Goal: Task Accomplishment & Management: Use online tool/utility

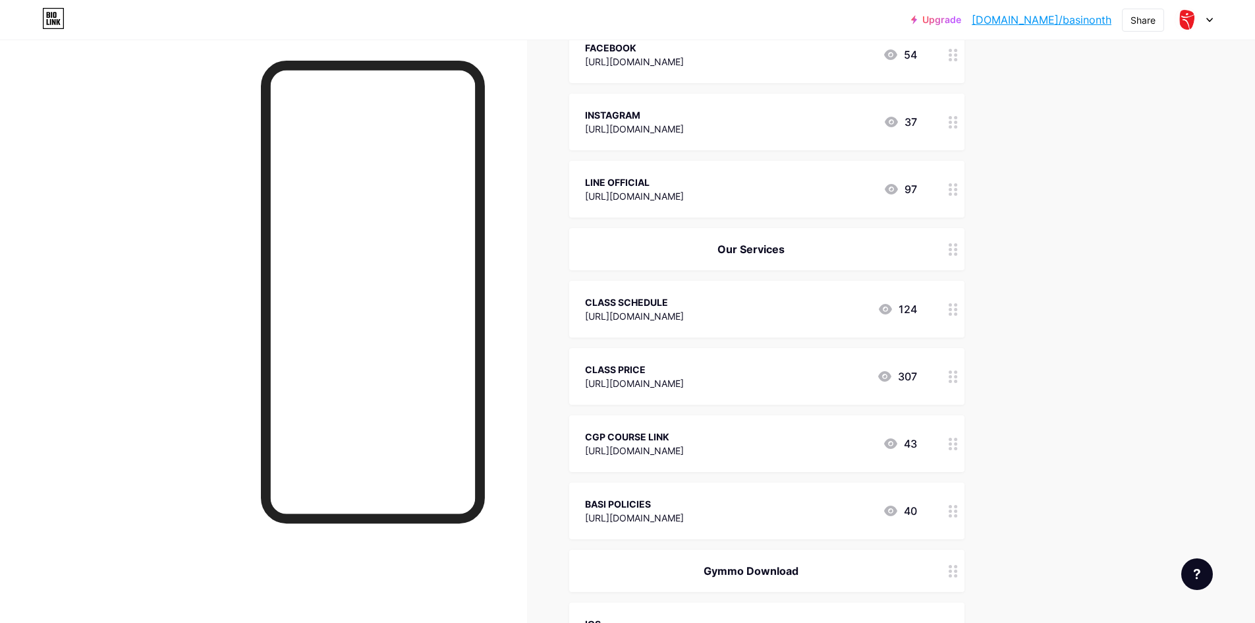
scroll to position [294, 0]
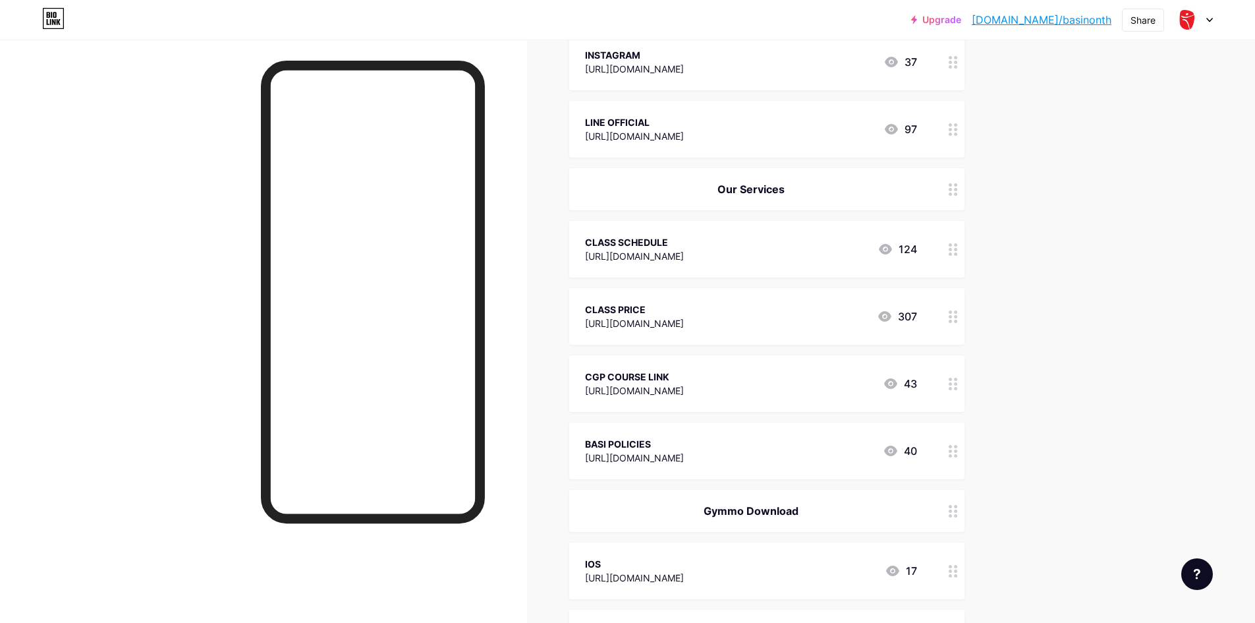
click at [1237, 235] on div "Upgrade [DOMAIN_NAME]/basino... [DOMAIN_NAME]/basinonth Share Switch accounts B…" at bounding box center [627, 362] width 1255 height 1313
click at [1089, 153] on div "Upgrade [DOMAIN_NAME]/basino... [DOMAIN_NAME]/basinonth Share Switch accounts B…" at bounding box center [627, 362] width 1255 height 1313
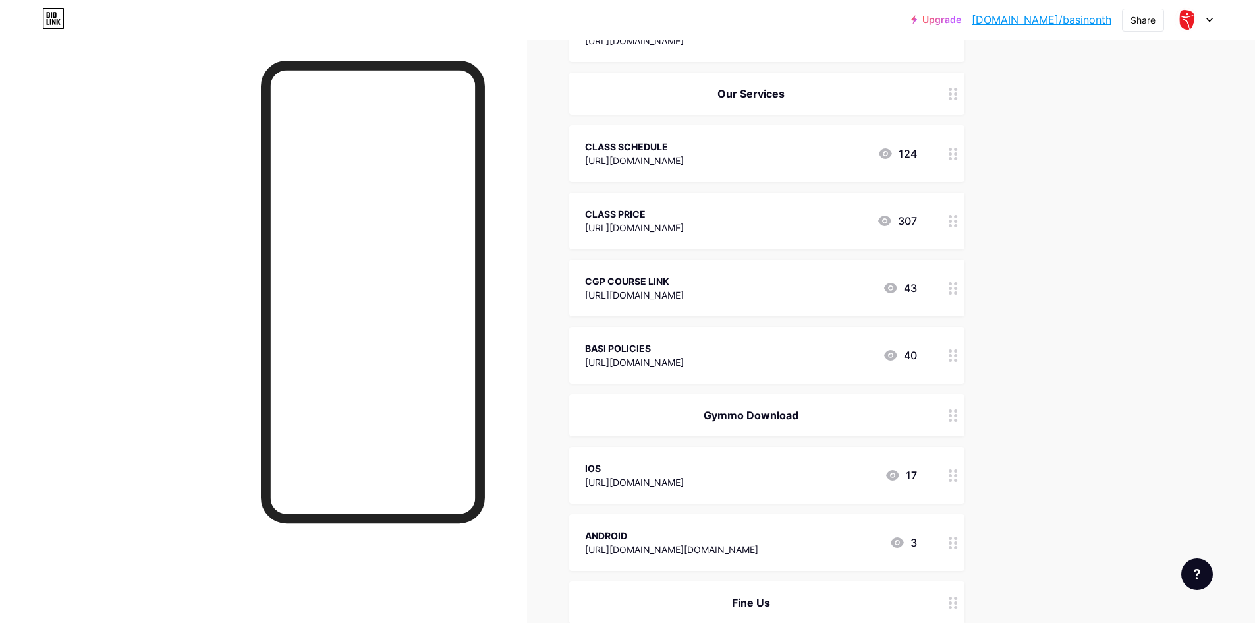
scroll to position [492, 0]
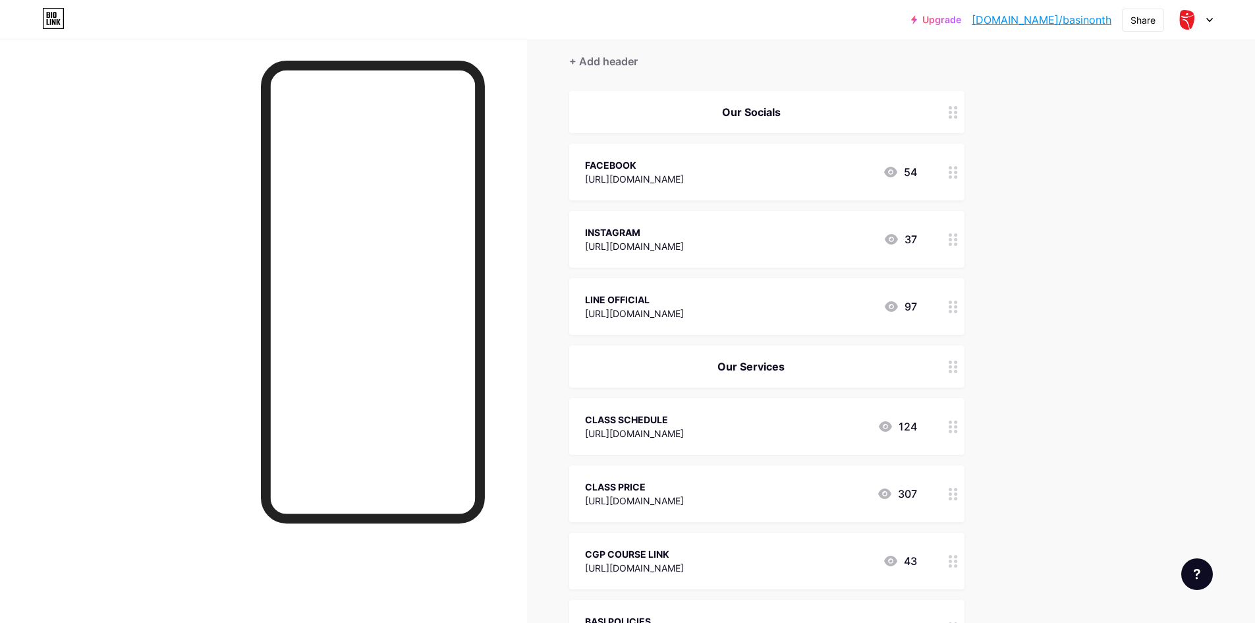
scroll to position [264, 0]
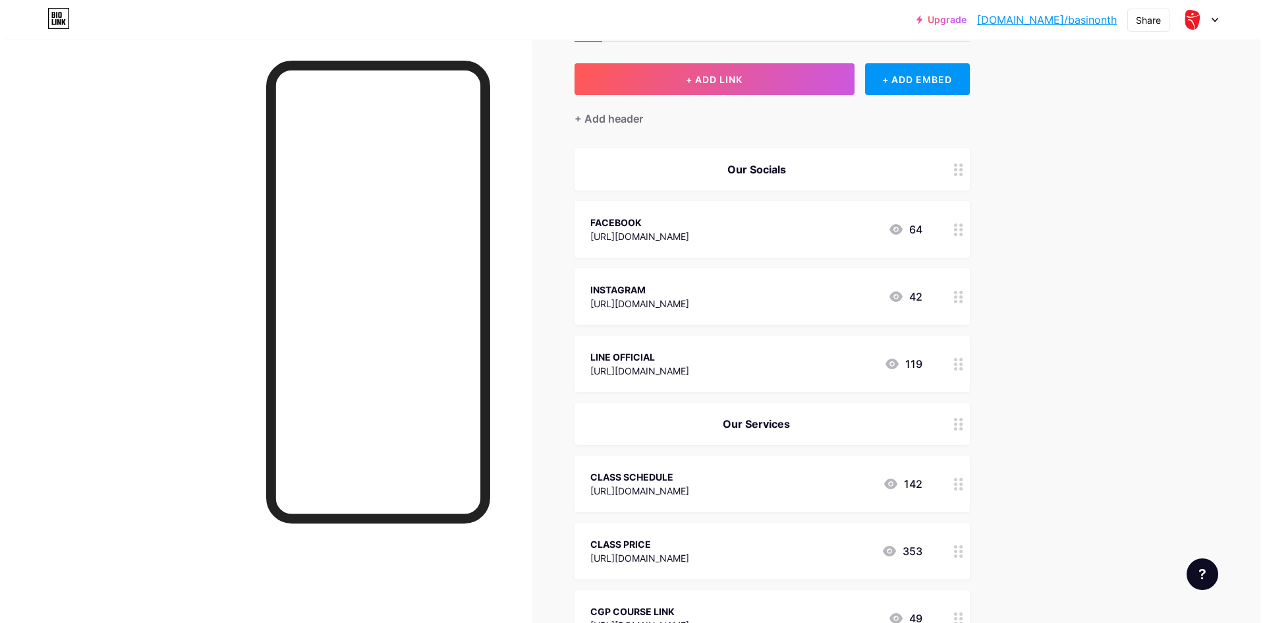
scroll to position [264, 0]
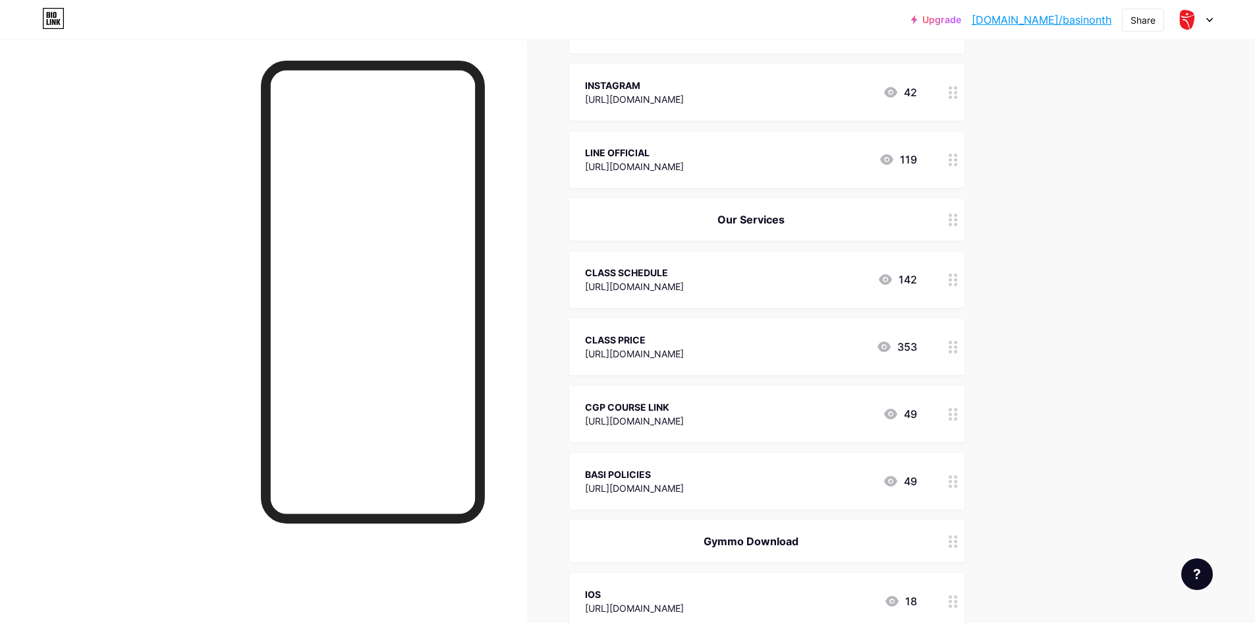
click at [684, 421] on div "[URL][DOMAIN_NAME]" at bounding box center [634, 421] width 99 height 14
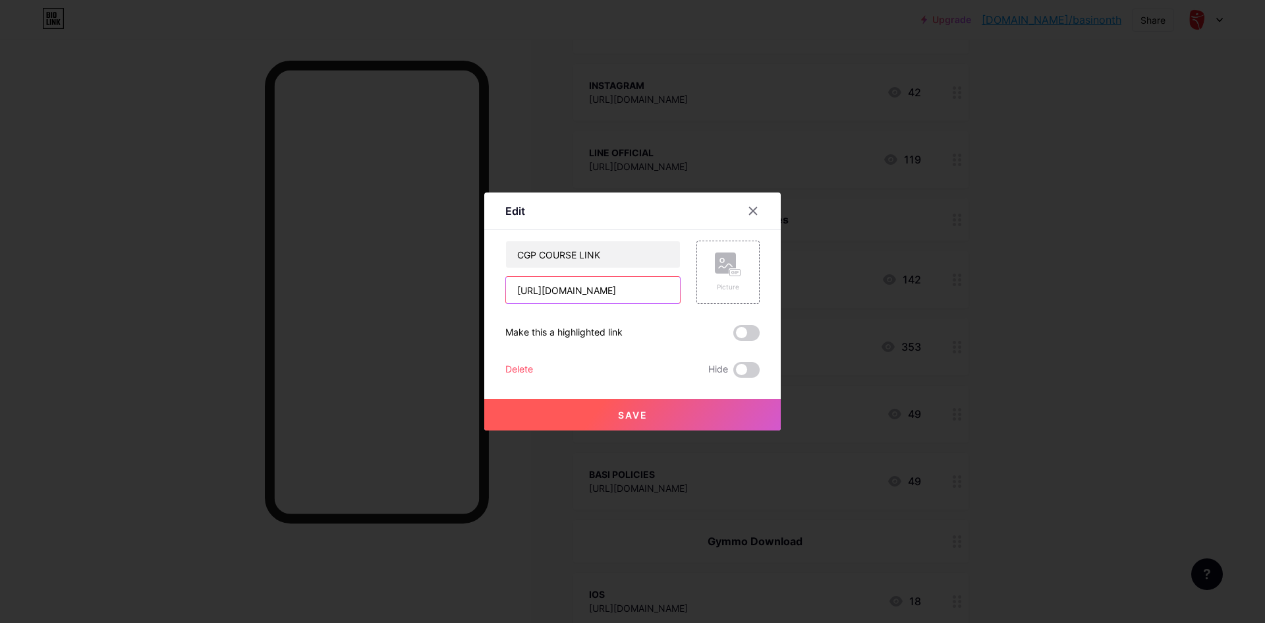
click at [551, 290] on input "[URL][DOMAIN_NAME]" at bounding box center [593, 290] width 174 height 26
click at [741, 213] on div at bounding box center [753, 211] width 24 height 24
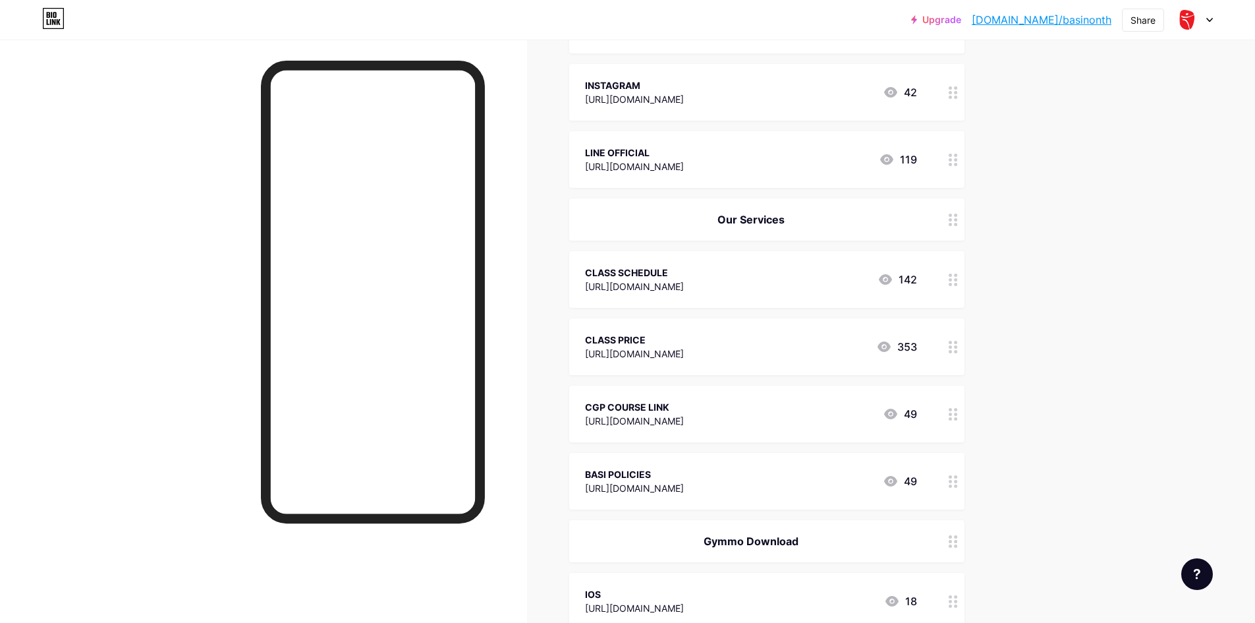
click at [684, 411] on div "CGP COURSE LINK" at bounding box center [634, 407] width 99 height 14
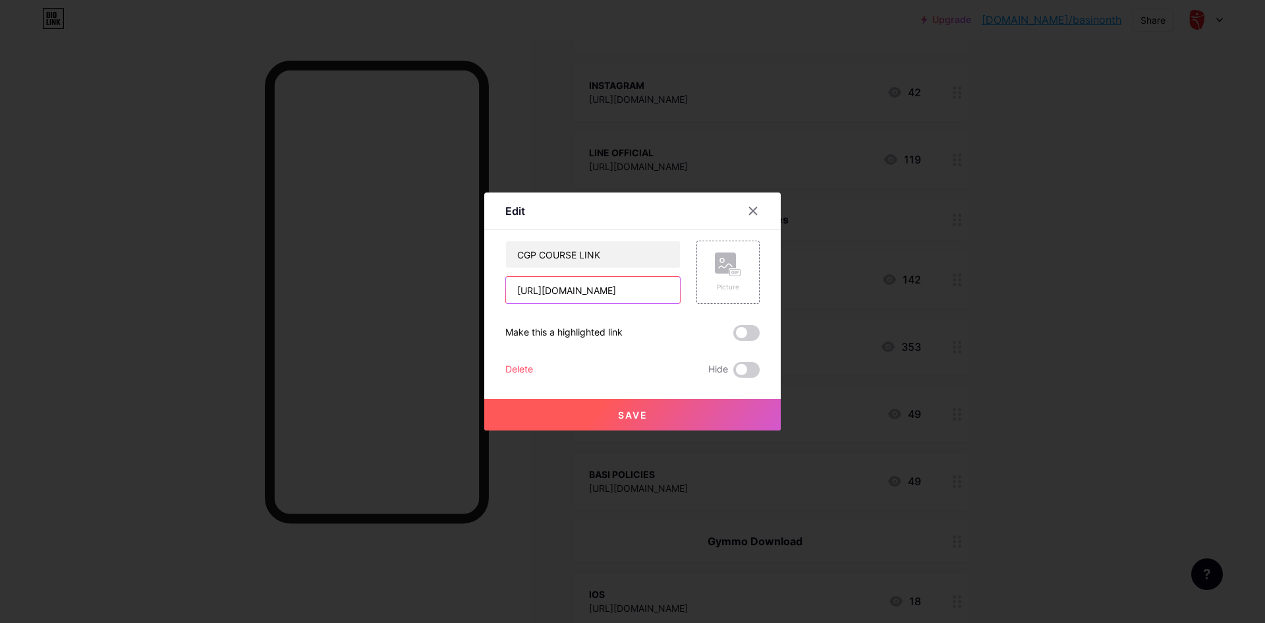
click at [555, 290] on input "[URL][DOMAIN_NAME]" at bounding box center [593, 290] width 174 height 26
drag, startPoint x: 519, startPoint y: 289, endPoint x: 908, endPoint y: 318, distance: 390.5
click at [905, 318] on div "Edit Content YouTube Play YouTube video without leaving your page. ADD Vimeo Pl…" at bounding box center [632, 311] width 1265 height 623
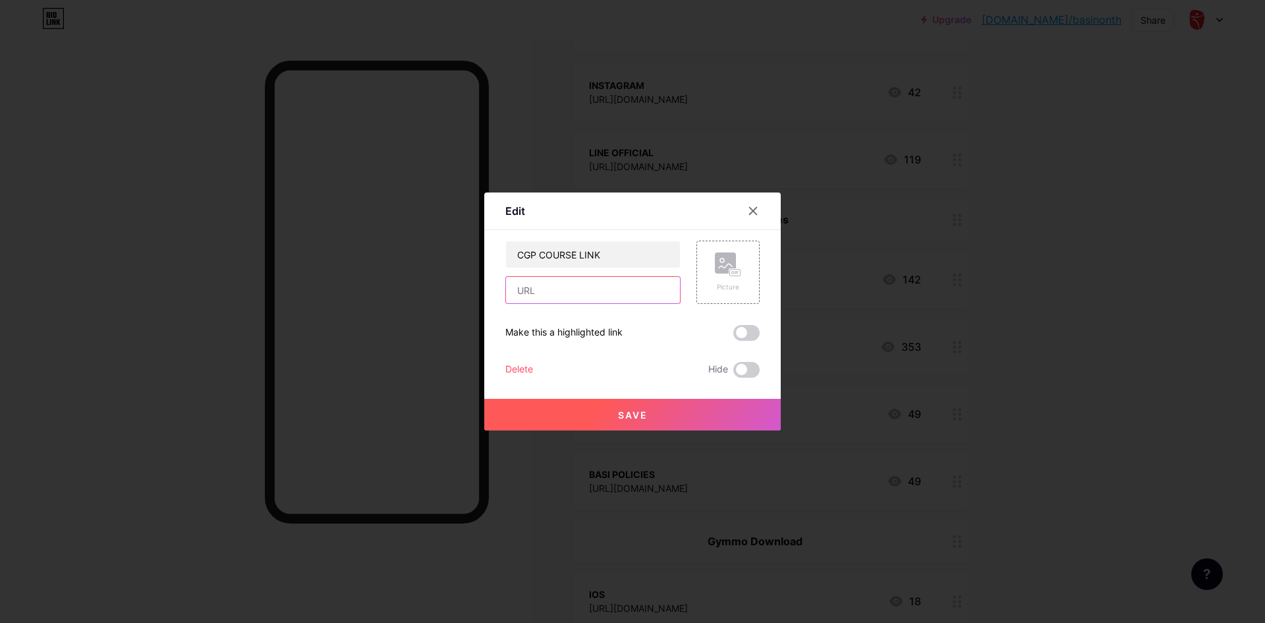
paste input "https://www.basipilates.com/courses/nonthaburi-comprehensive-global-344031394-2…"
type input "https://www.basipilates.com/courses/nonthaburi-comprehensive-global-344031394-2…"
click at [700, 408] on button "Save" at bounding box center [632, 415] width 297 height 32
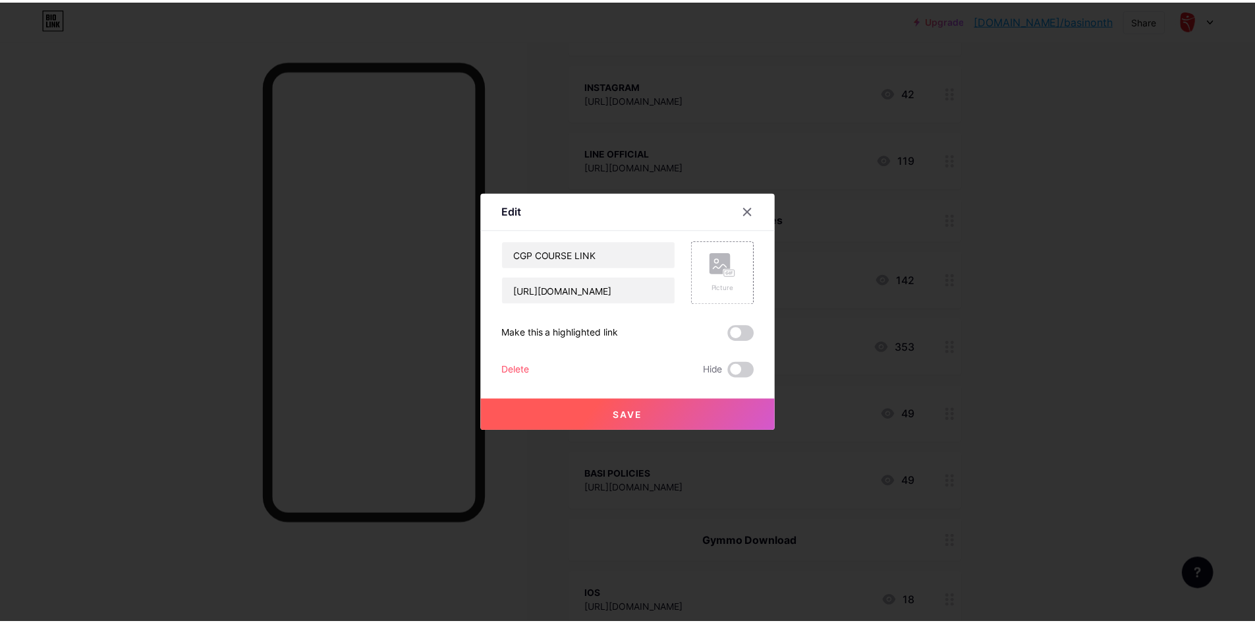
scroll to position [0, 0]
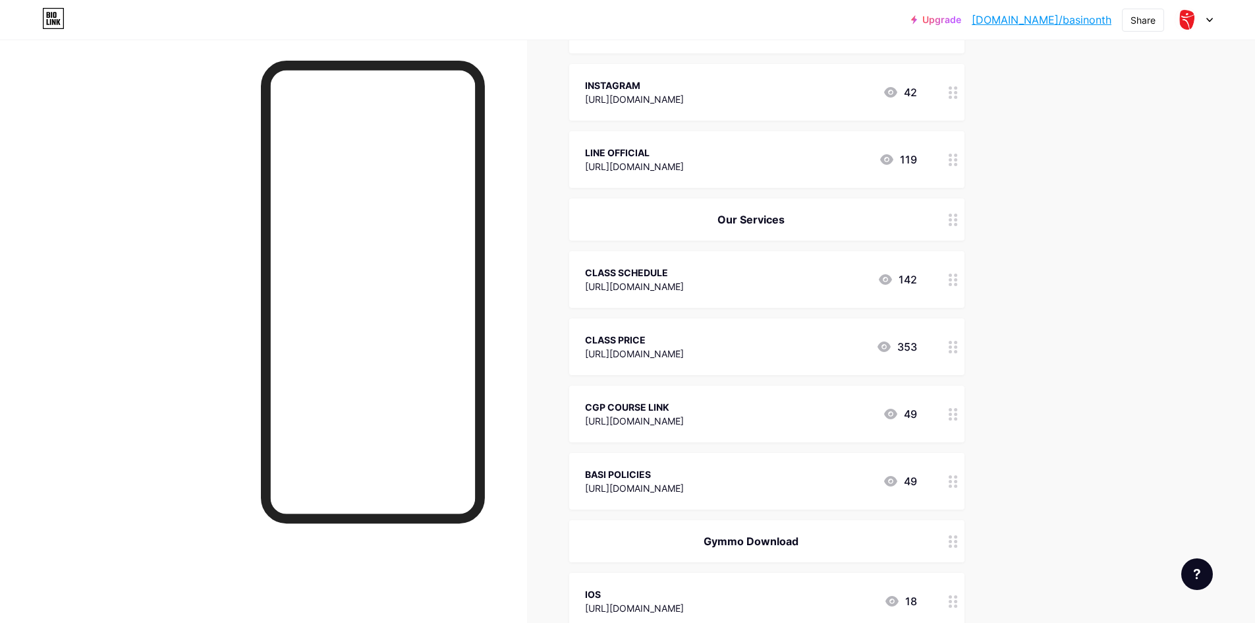
click at [1048, 344] on div "Upgrade bio.link/basino... bio.link/basinonth Share Switch accounts BASI PILATE…" at bounding box center [627, 392] width 1255 height 1313
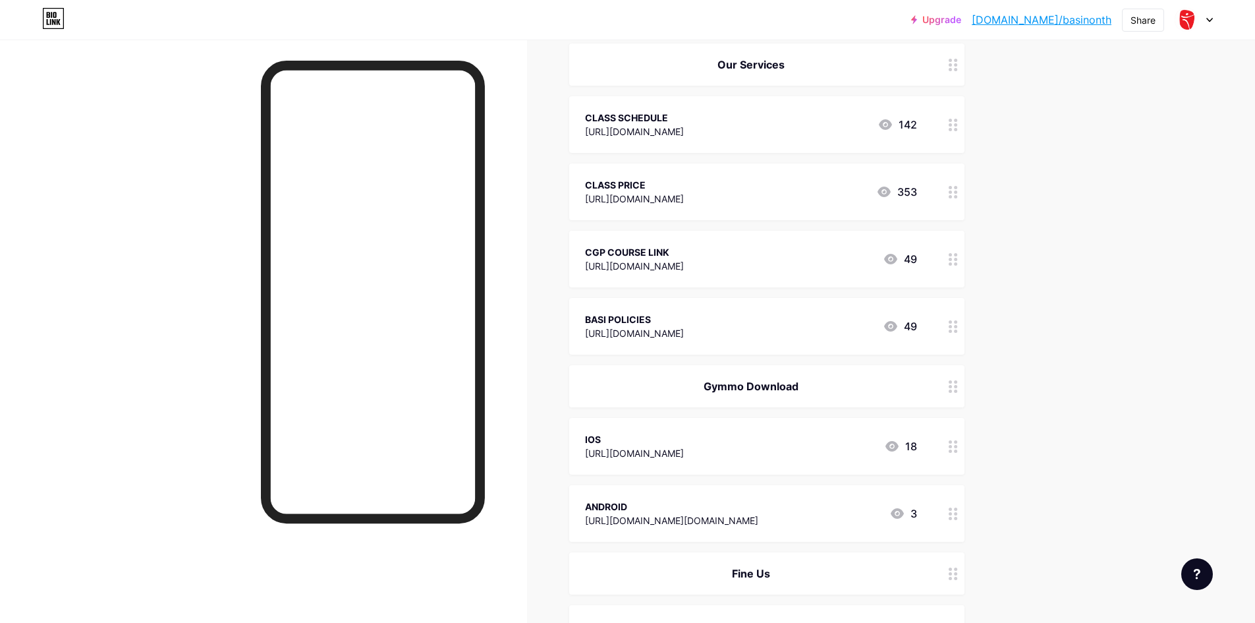
scroll to position [395, 0]
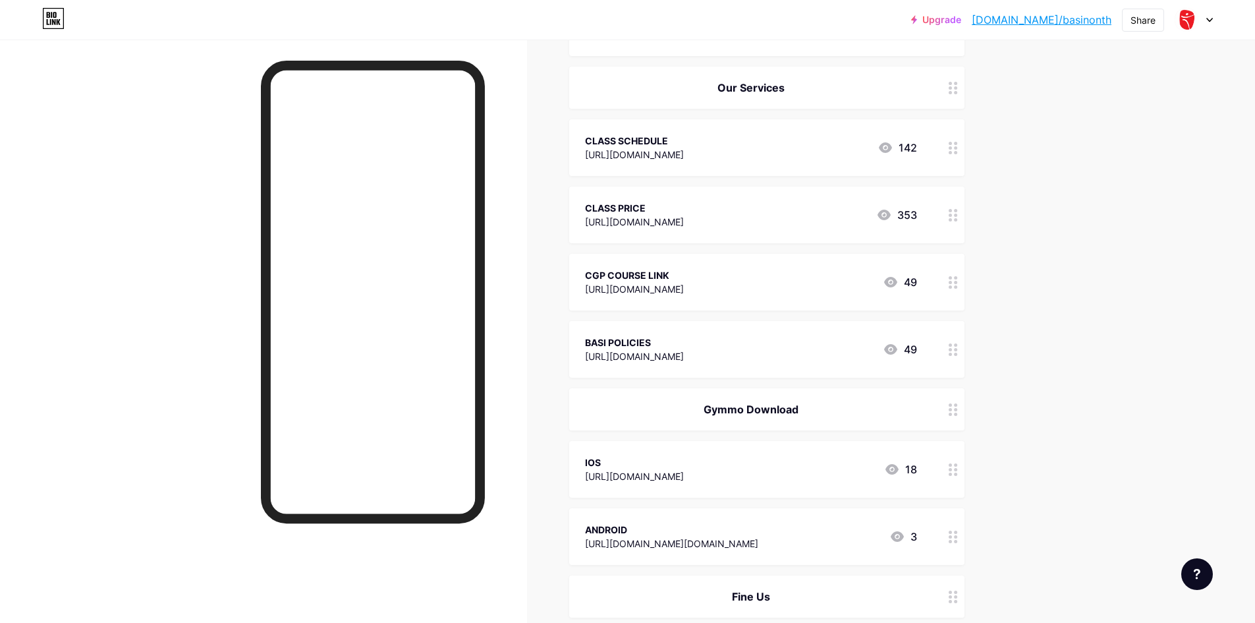
click at [684, 215] on div "[URL][DOMAIN_NAME]" at bounding box center [634, 222] width 99 height 14
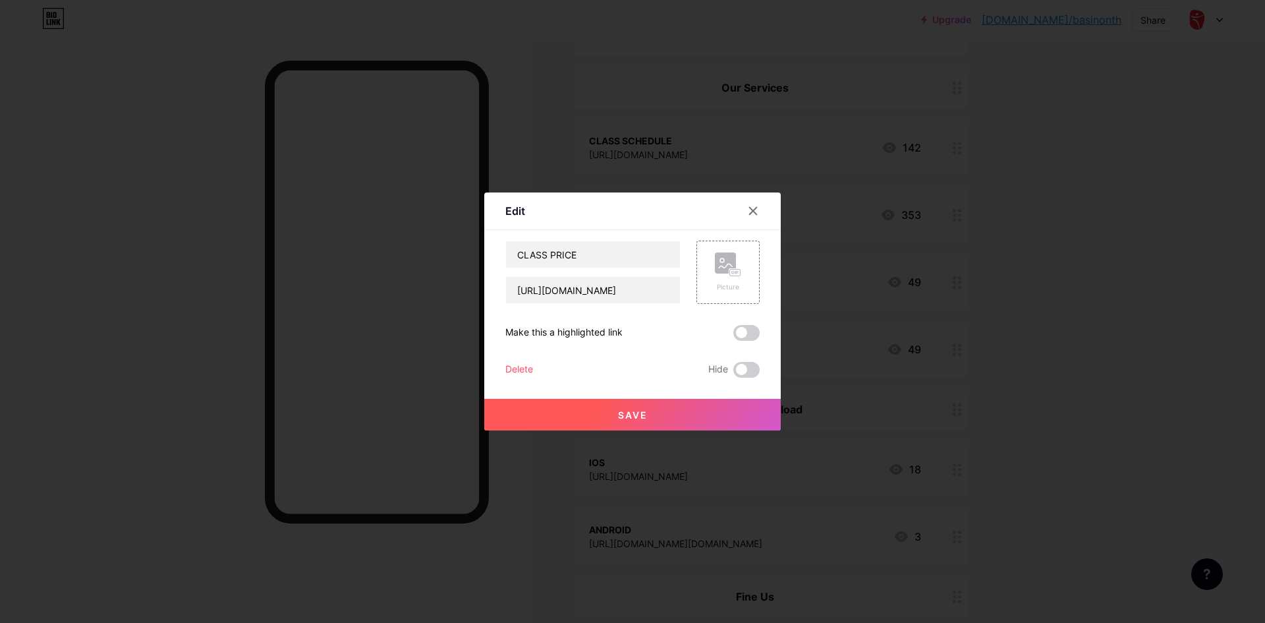
click at [770, 212] on div at bounding box center [761, 211] width 40 height 24
